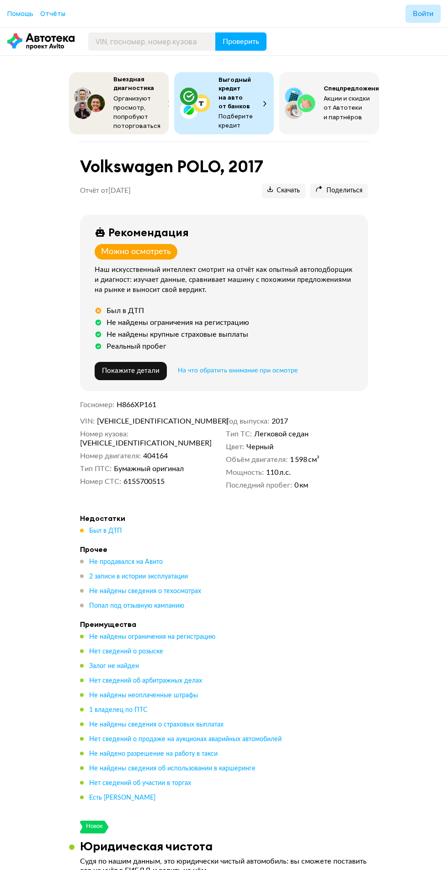
scroll to position [9, 0]
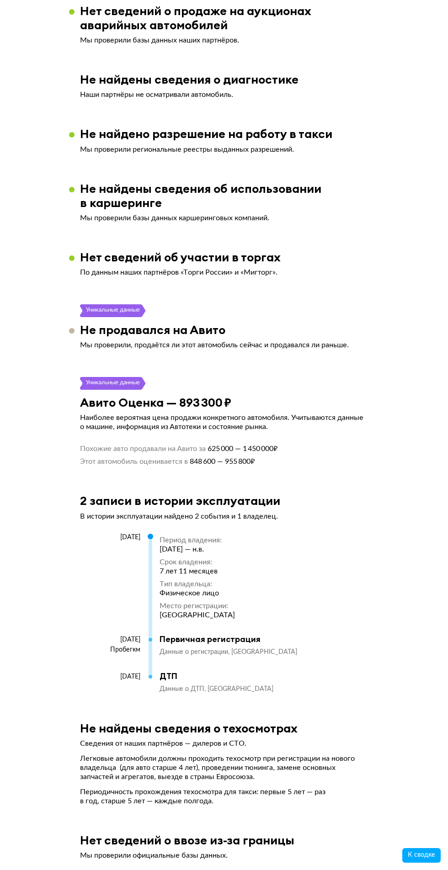
scroll to position [1513, 0]
